Goal: Find specific page/section: Find specific page/section

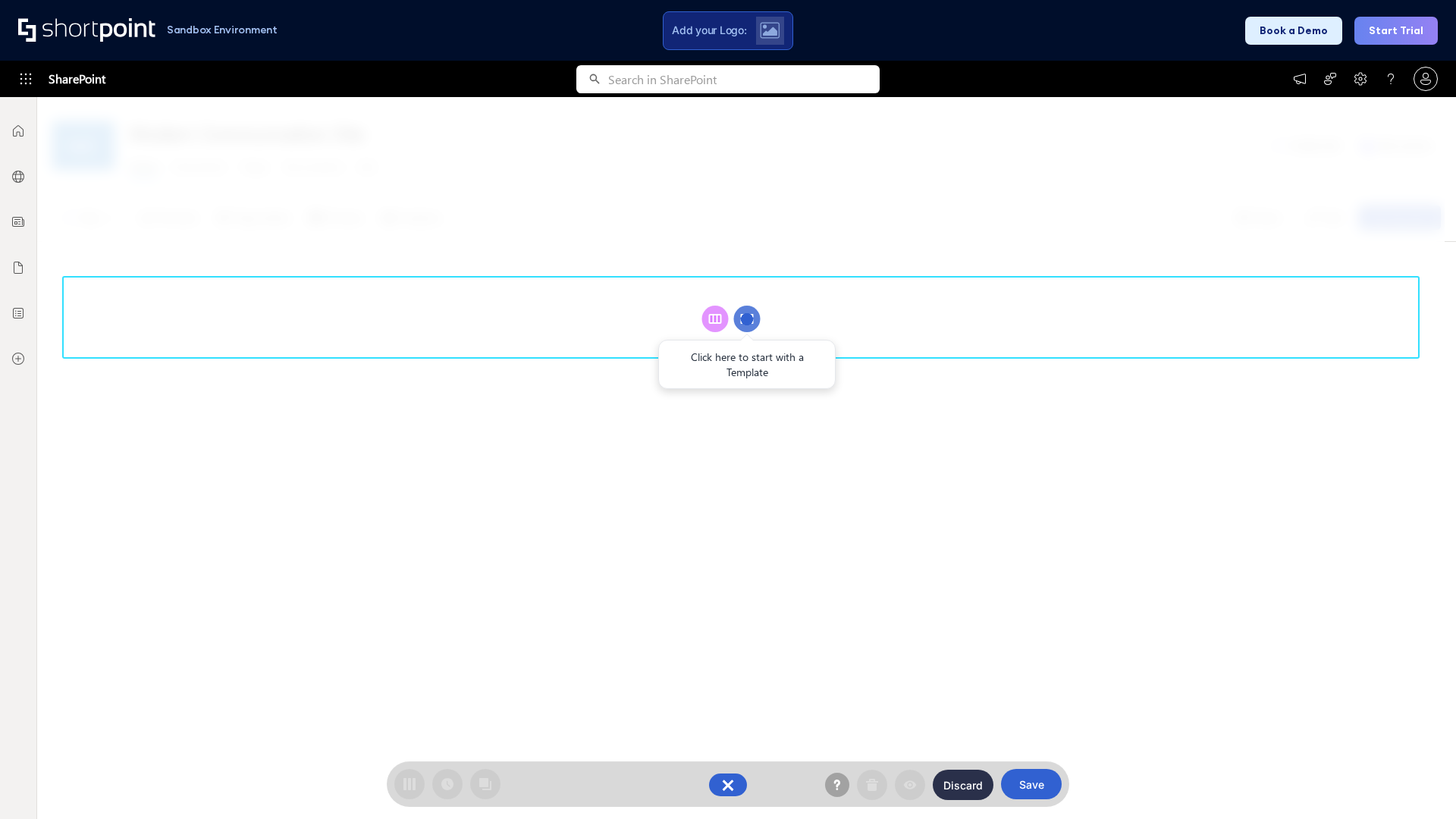
click at [747, 319] on circle at bounding box center [747, 319] width 26 height 26
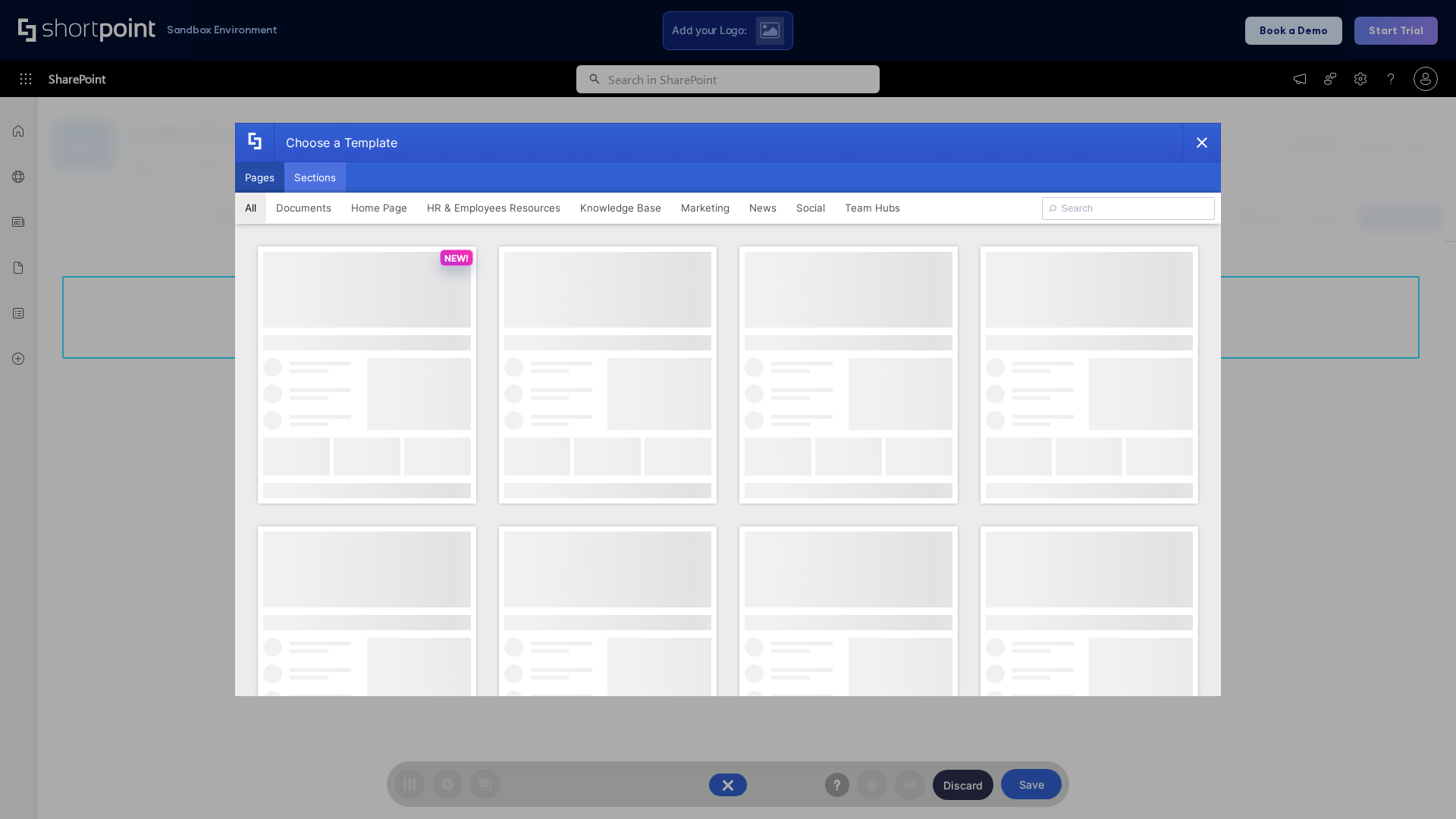
click at [315, 178] on button "Sections" at bounding box center [314, 177] width 61 height 30
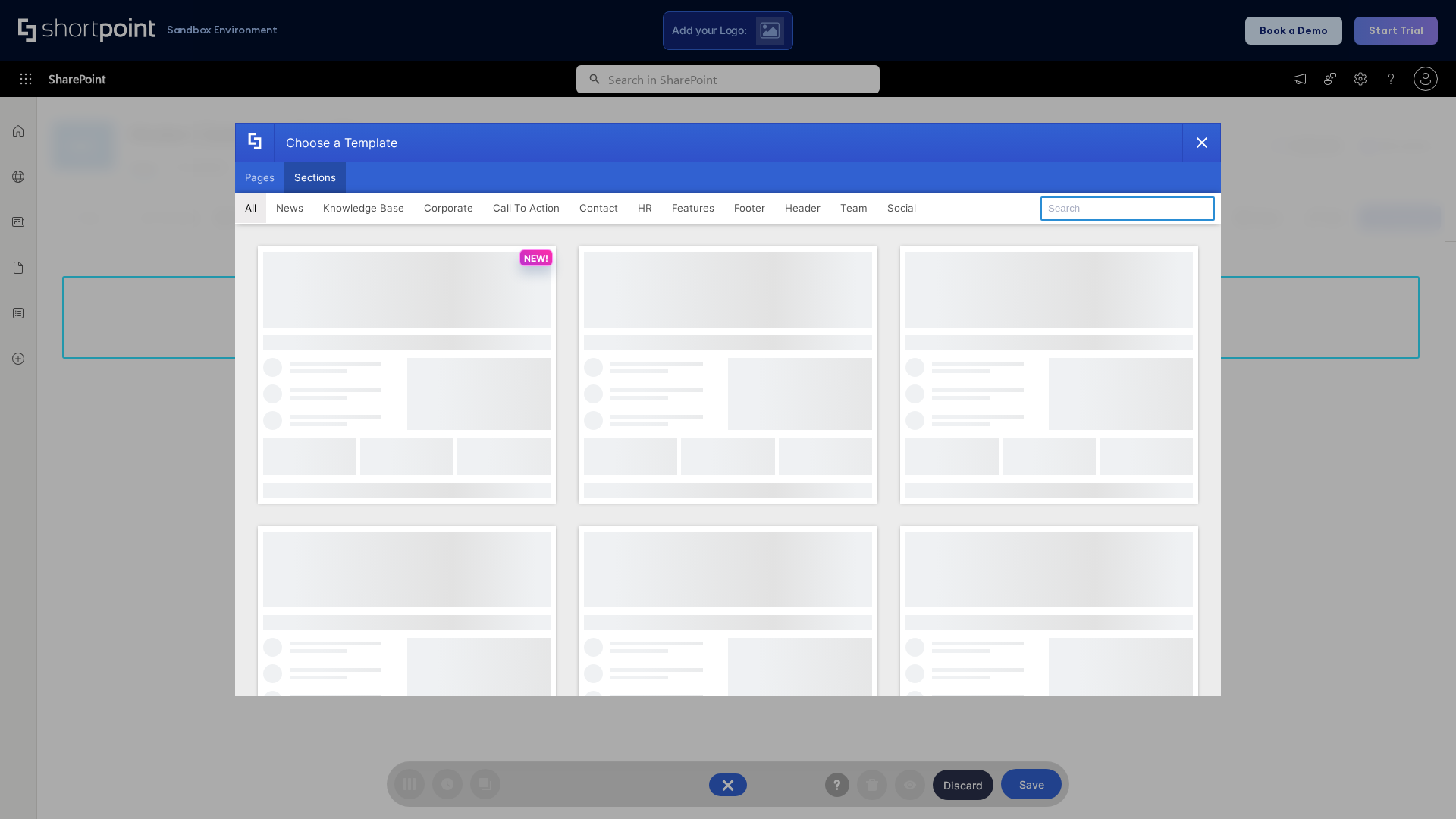
type input "FAQ 1"
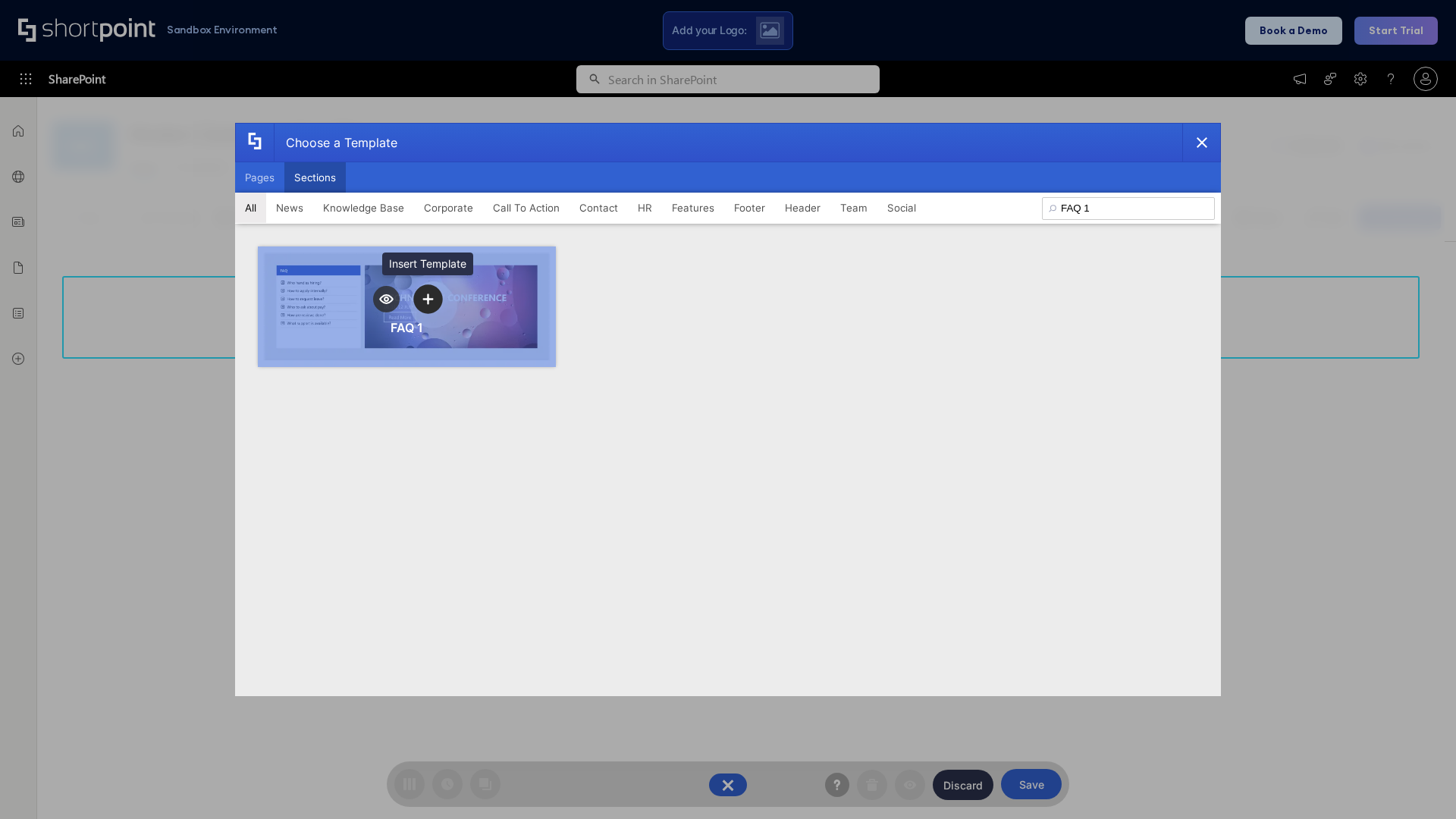
click at [428, 299] on icon "template selector" at bounding box center [428, 299] width 11 height 11
